Goal: Transaction & Acquisition: Purchase product/service

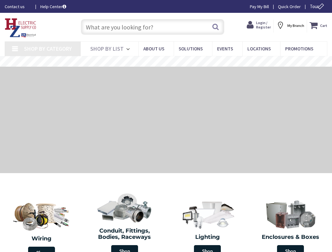
type input "[GEOGRAPHIC_DATA], [STREET_ADDRESS][PERSON_NAME][US_STATE]"
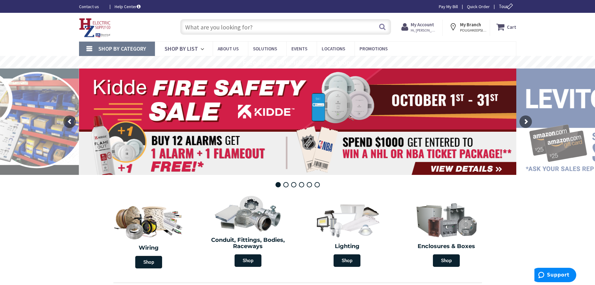
click at [242, 29] on input "text" at bounding box center [285, 27] width 211 height 16
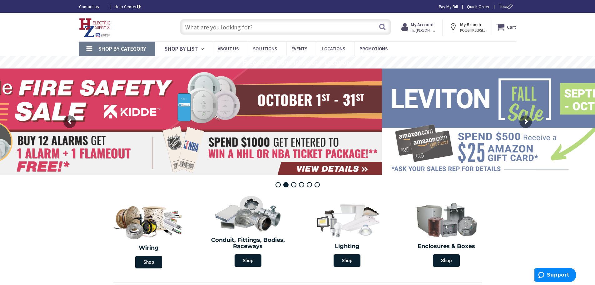
click at [241, 30] on input "text" at bounding box center [285, 27] width 211 height 16
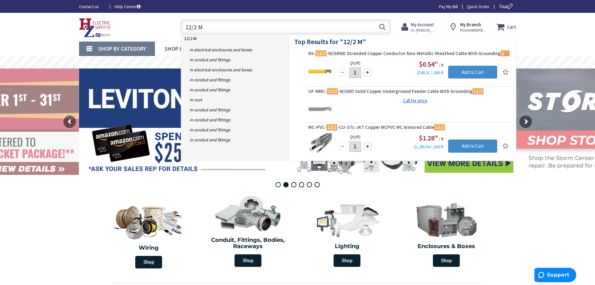
type input "12/2 MC"
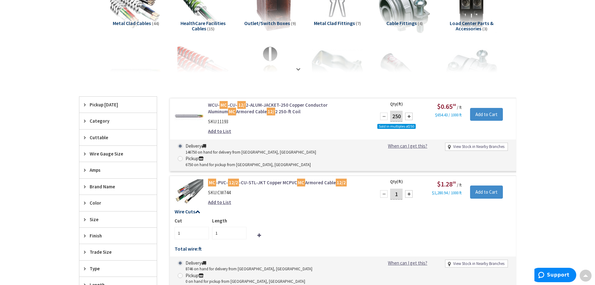
scroll to position [95, 0]
